Goal: Information Seeking & Learning: Learn about a topic

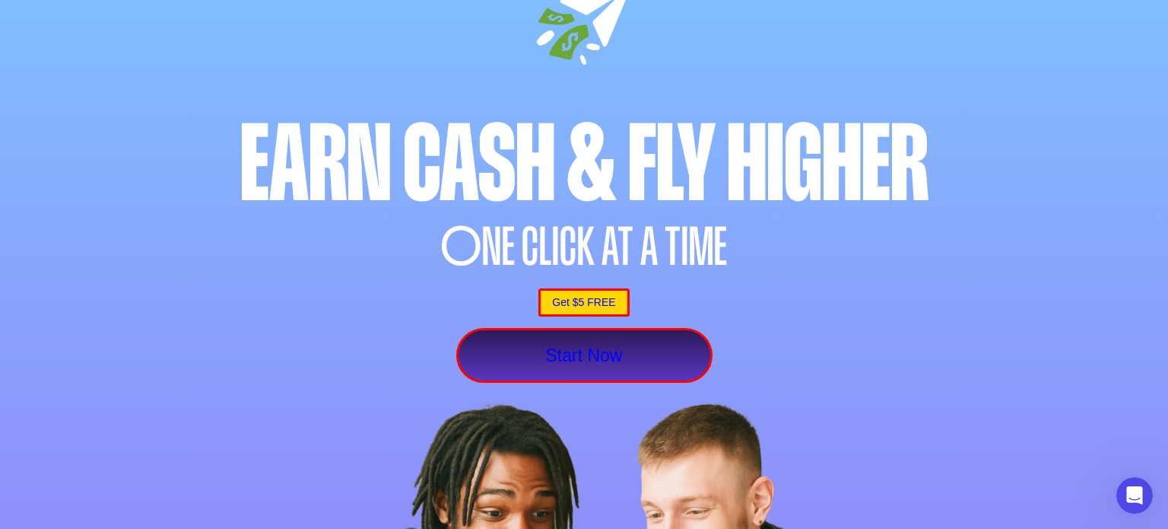
scroll to position [374, 0]
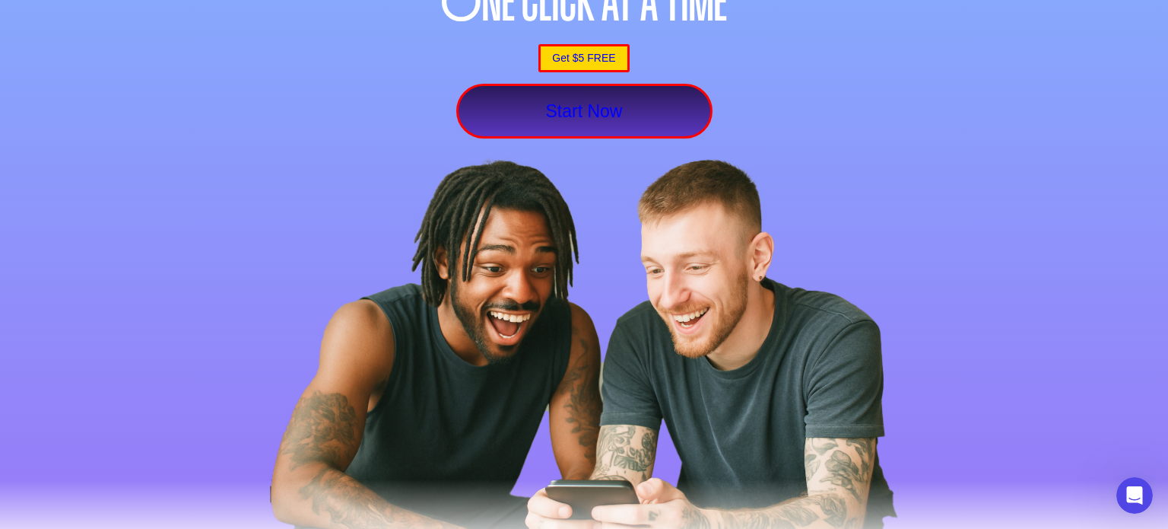
click at [549, 55] on link "Get $5 FREE" at bounding box center [583, 58] width 91 height 28
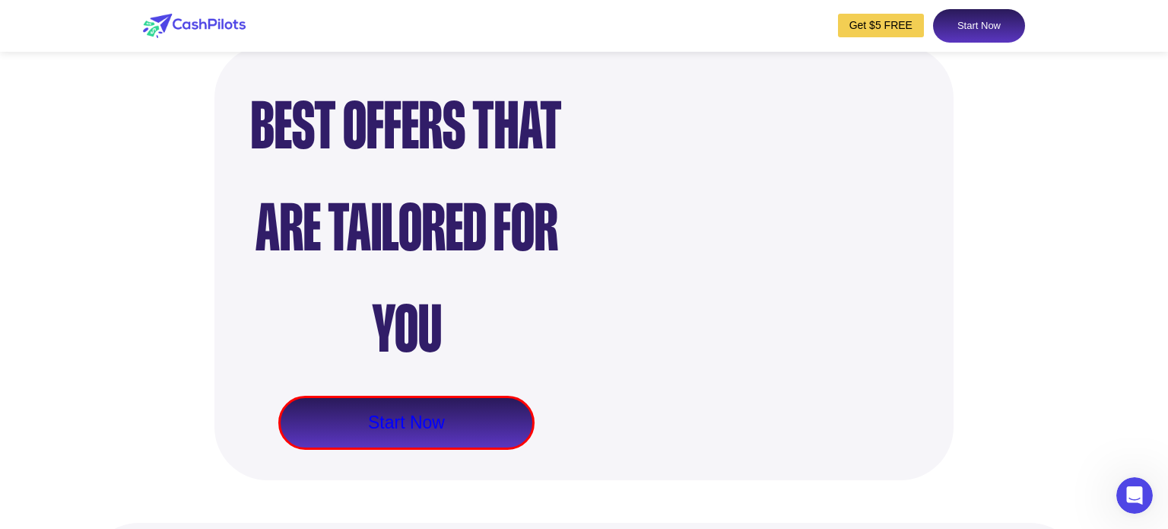
scroll to position [1384, 0]
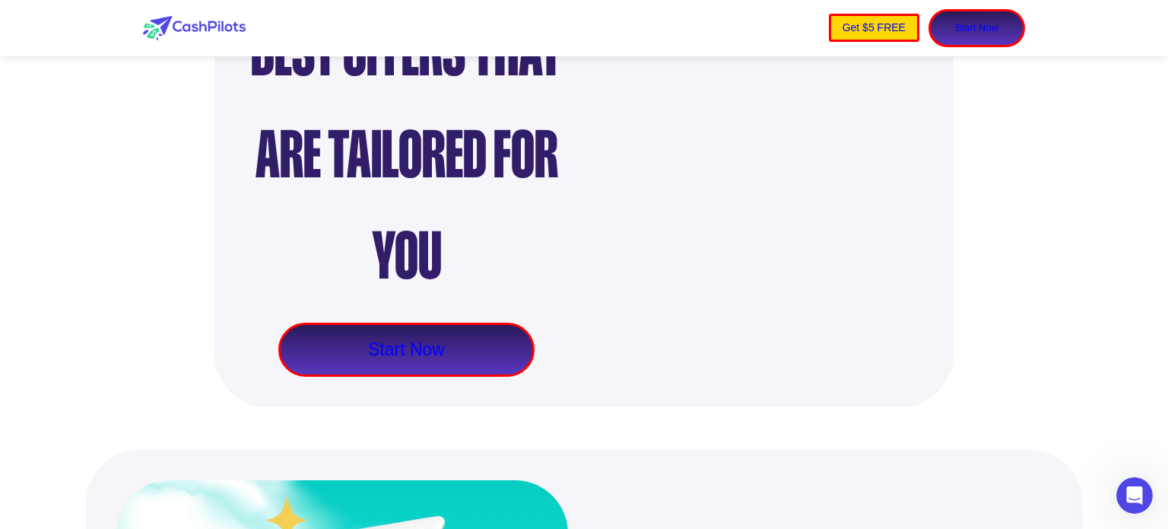
click at [981, 35] on link "Start Now" at bounding box center [977, 28] width 97 height 38
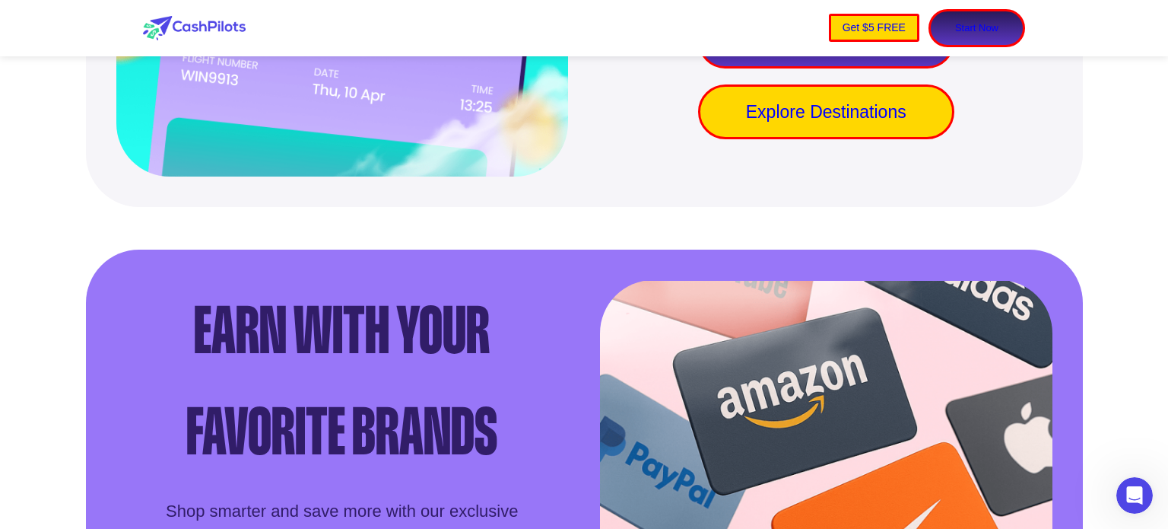
scroll to position [1982, 0]
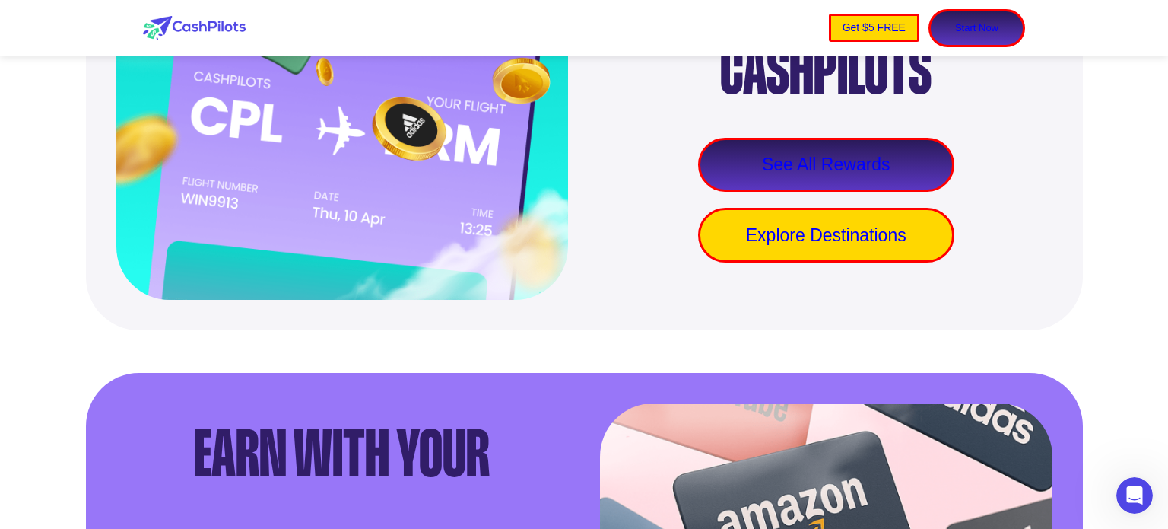
click at [813, 192] on link "See All Rewards" at bounding box center [826, 165] width 256 height 55
click at [819, 262] on link "Explore Destinations" at bounding box center [826, 235] width 256 height 55
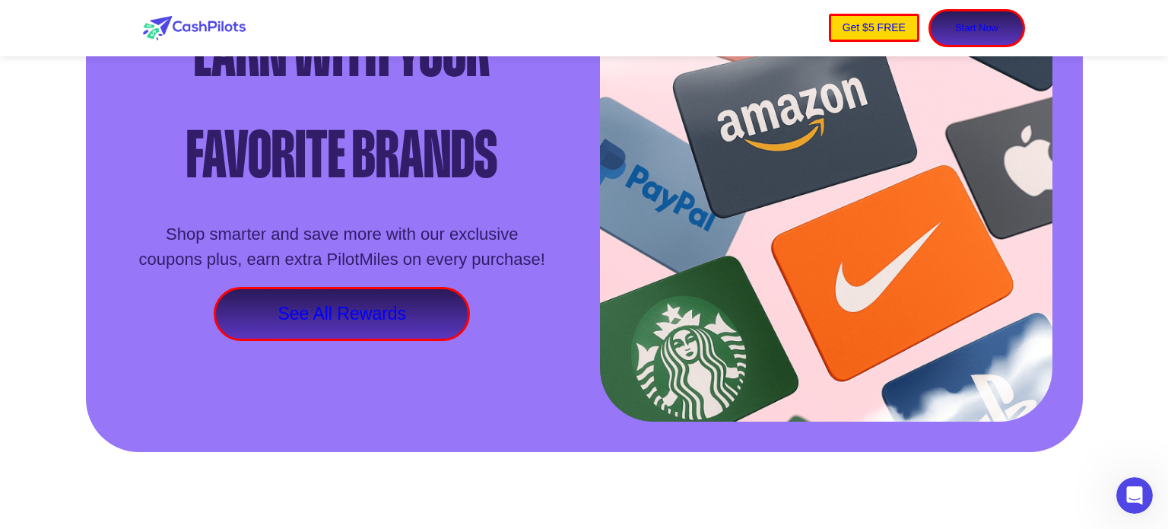
scroll to position [2460, 0]
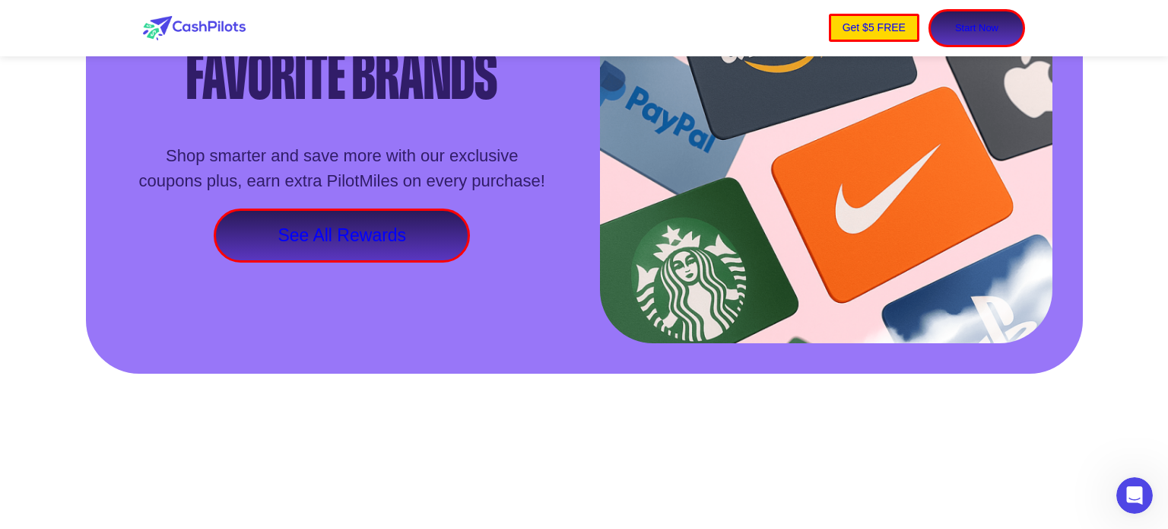
click at [321, 263] on link "See All Rewards" at bounding box center [342, 235] width 256 height 55
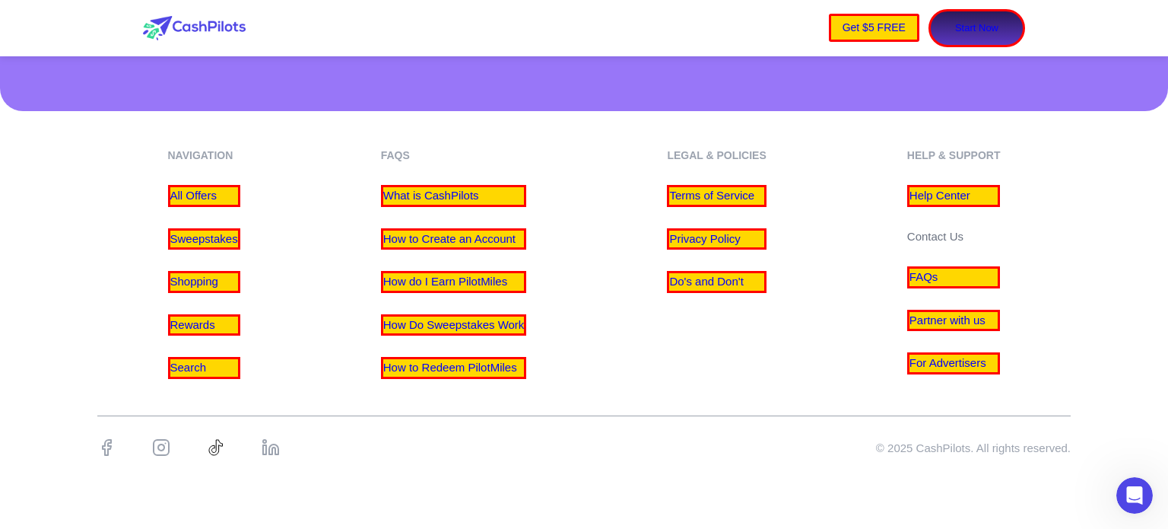
scroll to position [7300, 0]
click at [207, 207] on link "All Offers" at bounding box center [204, 196] width 72 height 22
click at [206, 250] on link "Sweepstakes" at bounding box center [204, 239] width 72 height 22
click at [184, 293] on link "Shopping" at bounding box center [204, 282] width 72 height 22
click at [196, 336] on link "Rewards" at bounding box center [204, 325] width 72 height 22
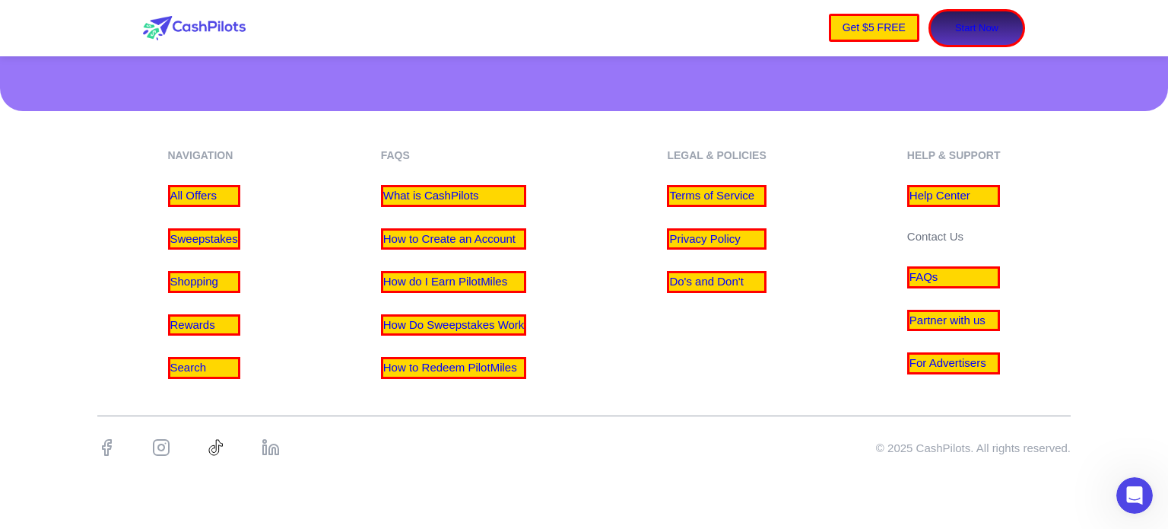
click at [923, 332] on link "Partner with us" at bounding box center [954, 321] width 94 height 22
drag, startPoint x: 154, startPoint y: 253, endPoint x: 270, endPoint y: 276, distance: 118.0
click at [270, 275] on div "navigation All Offers Sweepstakes Shopping Rewards Search FAQs What is CashPilo…" at bounding box center [584, 263] width 974 height 231
copy div "All Offers Sweepstakes"
click at [265, 342] on div "navigation All Offers Sweepstakes Shopping Rewards Search FAQs What is CashPilo…" at bounding box center [584, 263] width 974 height 231
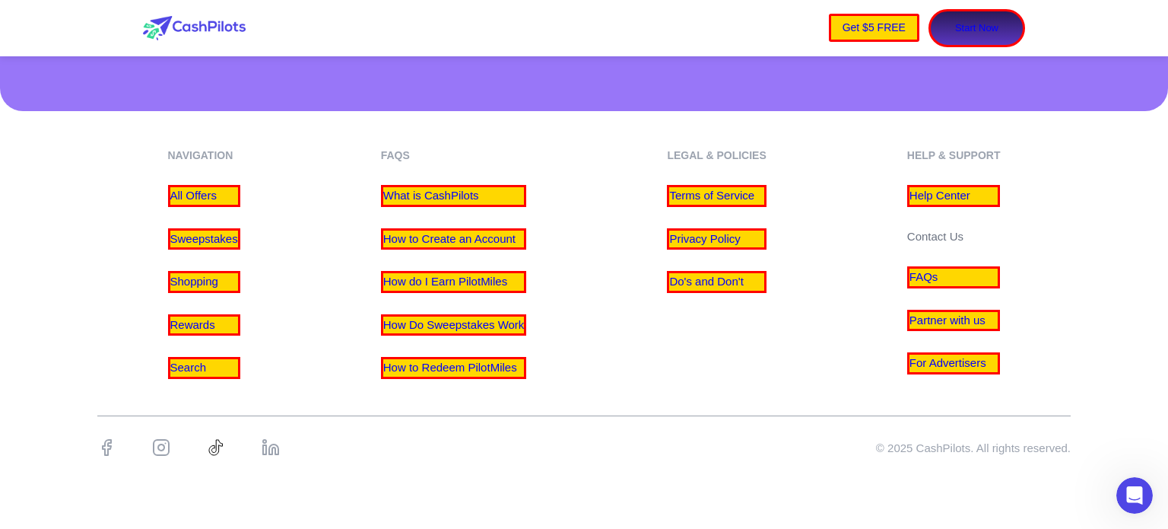
click at [265, 342] on div "navigation All Offers Sweepstakes Shopping Rewards Search FAQs What is CashPilo…" at bounding box center [584, 263] width 974 height 231
copy link "Shopping"
click at [1019, 379] on div "navigation All Offers Sweepstakes Shopping Rewards Search FAQs What is CashPilo…" at bounding box center [584, 263] width 974 height 231
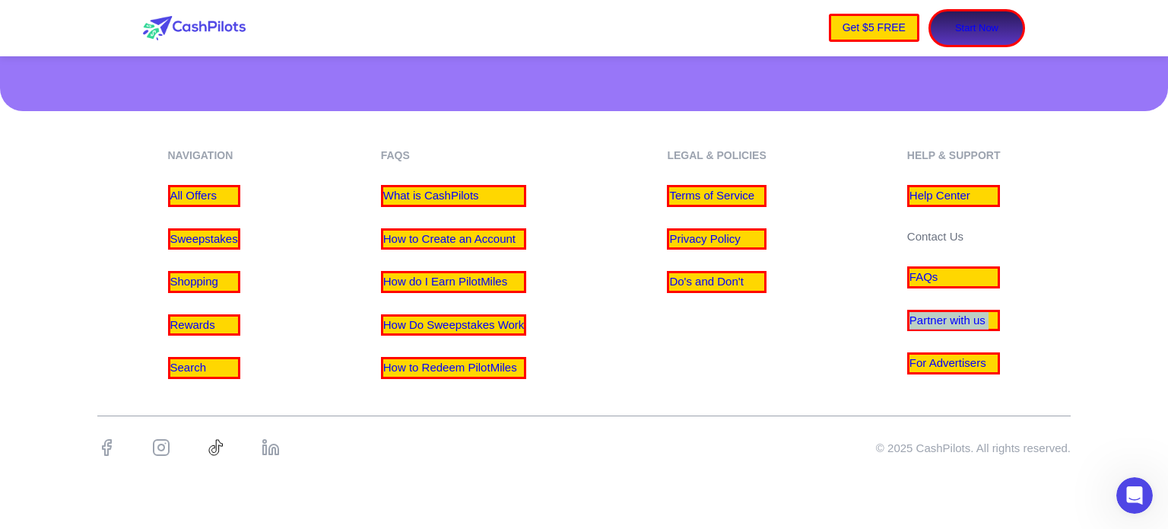
click at [1019, 379] on div "navigation All Offers Sweepstakes Shopping Rewards Search FAQs What is CashPilo…" at bounding box center [584, 263] width 974 height 231
copy link "Partner with us"
click at [573, 267] on div "navigation All Offers Sweepstakes Shopping Rewards Search FAQs What is CashPilo…" at bounding box center [584, 263] width 974 height 231
click at [580, 313] on div "navigation All Offers Sweepstakes Shopping Rewards Search FAQs What is CashPilo…" at bounding box center [584, 263] width 974 height 231
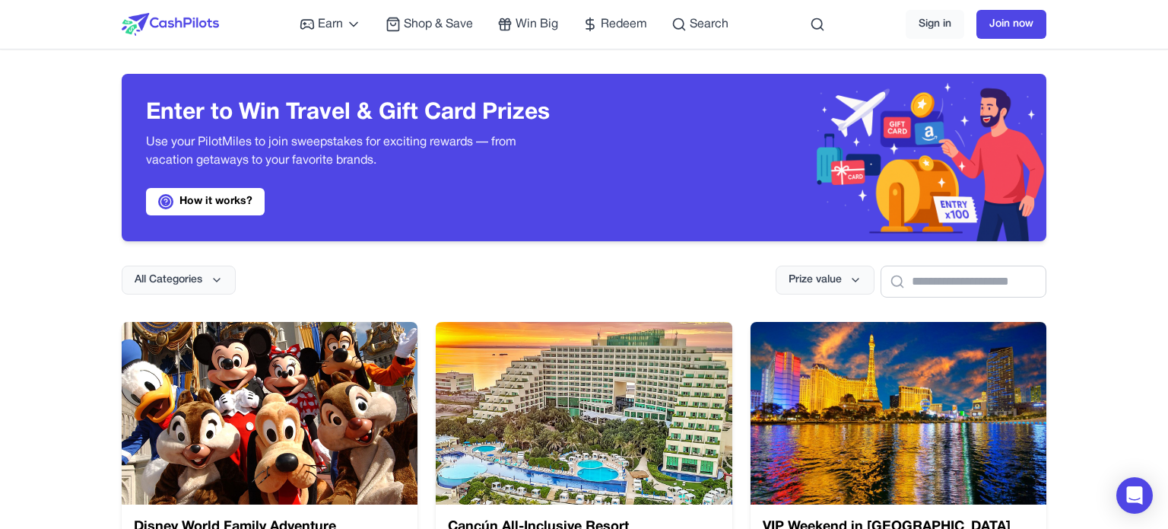
click at [277, 145] on p "Use your PilotMiles to join sweepstakes for exciting rewards — from vacation ge…" at bounding box center [353, 151] width 414 height 37
drag, startPoint x: 277, startPoint y: 145, endPoint x: 355, endPoint y: 145, distance: 78.3
click at [355, 145] on p "Use your PilotMiles to join sweepstakes for exciting rewards — from vacation ge…" at bounding box center [353, 151] width 414 height 37
copy p "join sweepstakes"
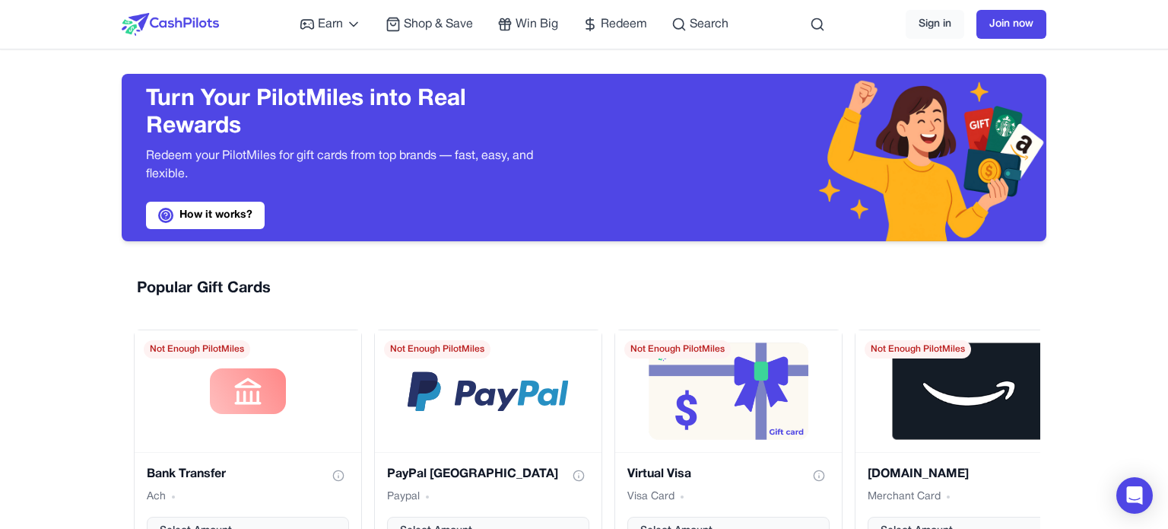
click at [427, 97] on h3 "Turn Your PilotMiles into Real Rewards" at bounding box center [353, 113] width 414 height 55
drag, startPoint x: 427, startPoint y: 97, endPoint x: 450, endPoint y: 116, distance: 29.2
click at [450, 116] on h3 "Turn Your PilotMiles into Real Rewards" at bounding box center [353, 113] width 414 height 55
copy h3 "Real Rewards"
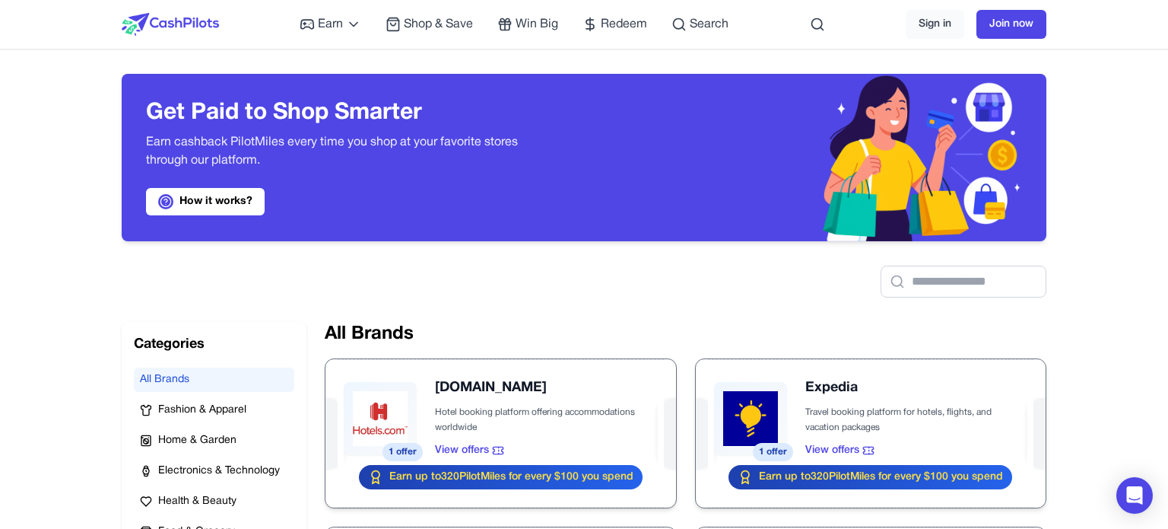
click at [313, 113] on h3 "Get Paid to Shop Smarter" at bounding box center [353, 113] width 414 height 27
drag, startPoint x: 313, startPoint y: 113, endPoint x: 370, endPoint y: 116, distance: 57.2
click at [370, 116] on h3 "Get Paid to Shop Smarter" at bounding box center [353, 113] width 414 height 27
copy h3 "Shop Smarter"
